Goal: Task Accomplishment & Management: Use online tool/utility

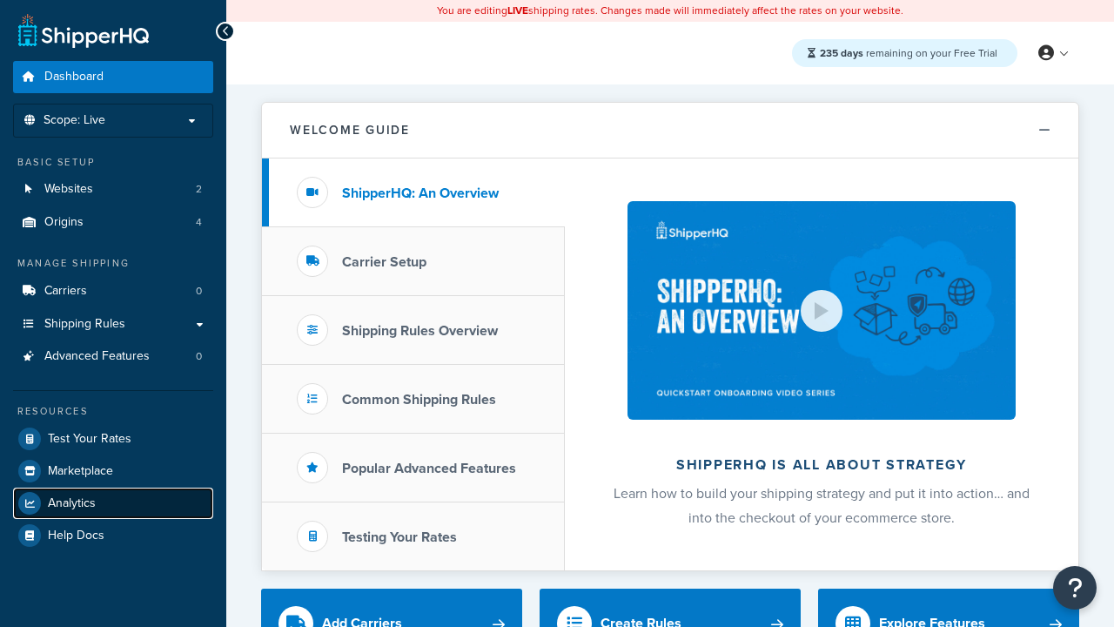
click at [71, 502] on span "Analytics" at bounding box center [72, 503] width 48 height 15
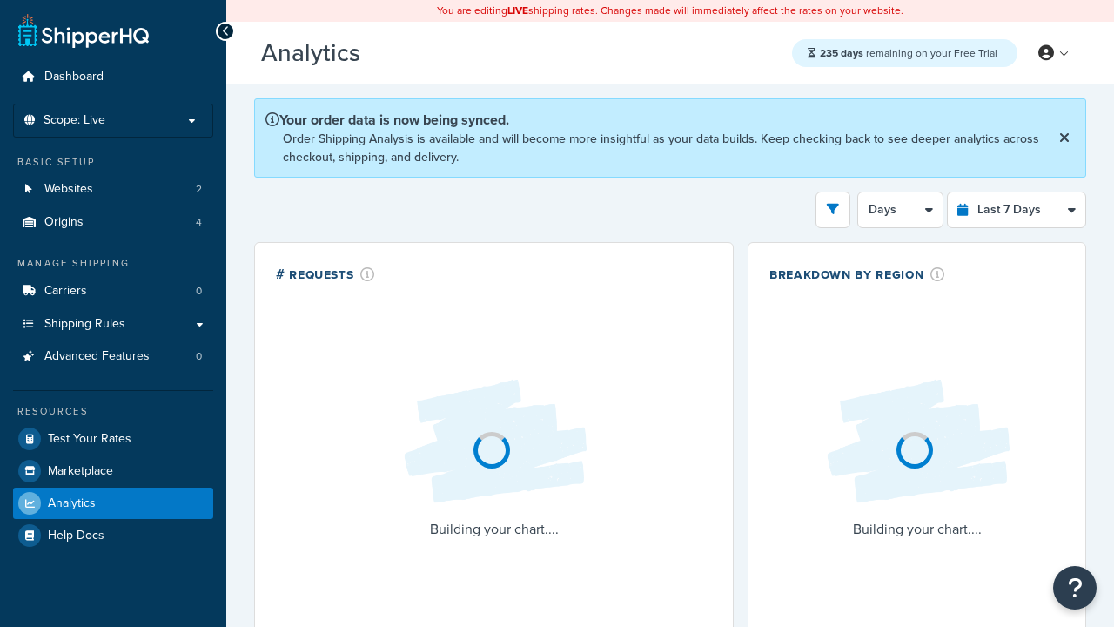
select select "last_7_days"
